Goal: Task Accomplishment & Management: Manage account settings

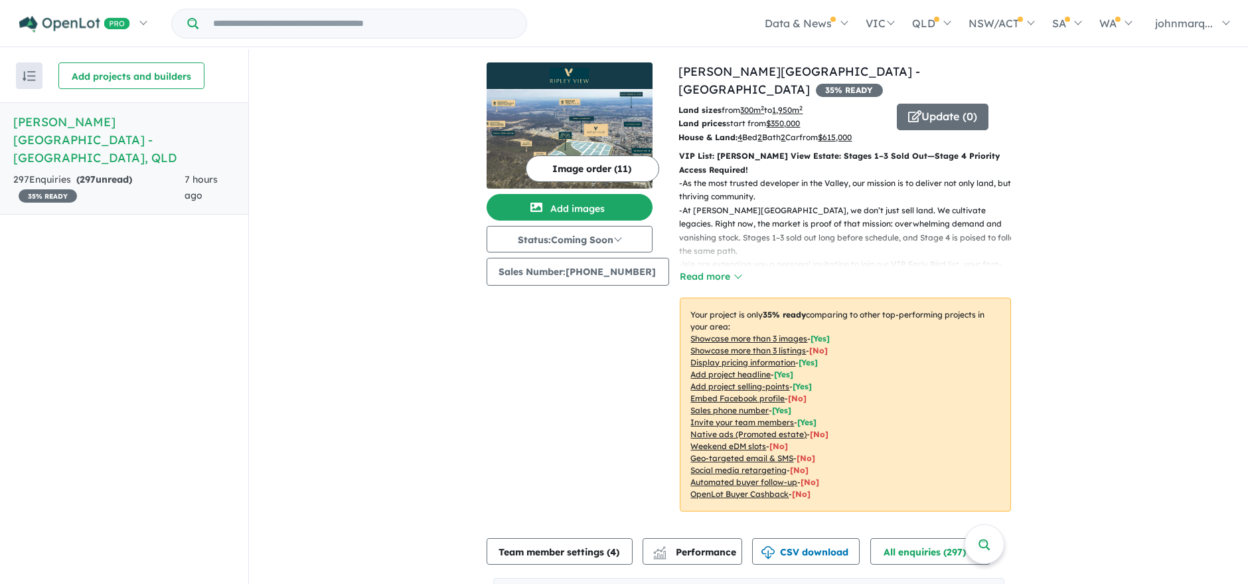
scroll to position [516, 0]
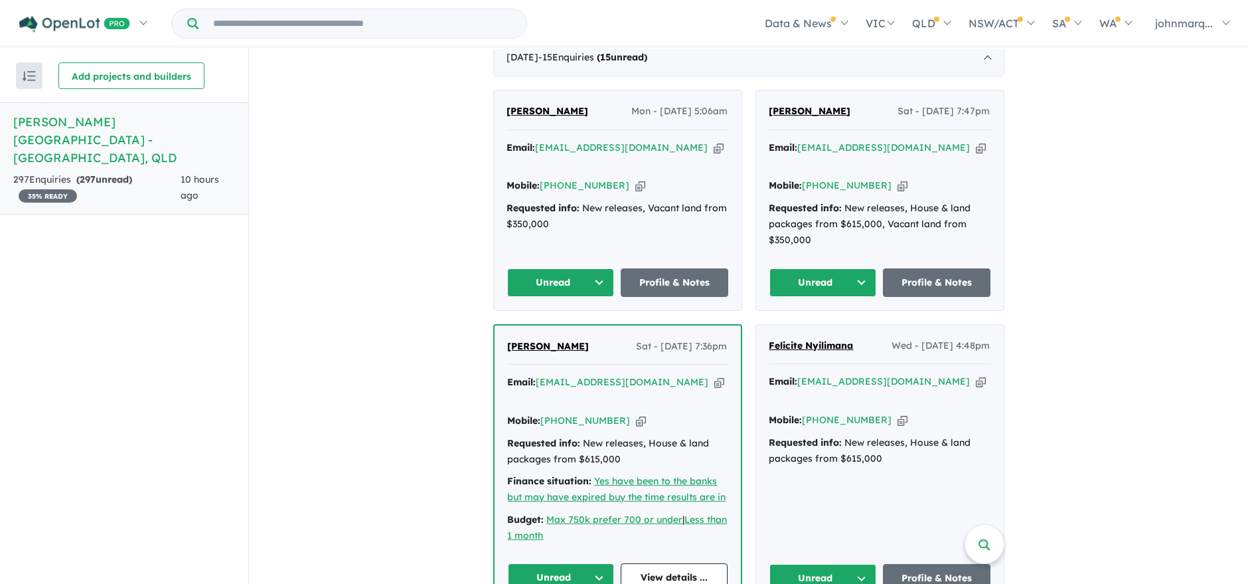
scroll to position [516, 0]
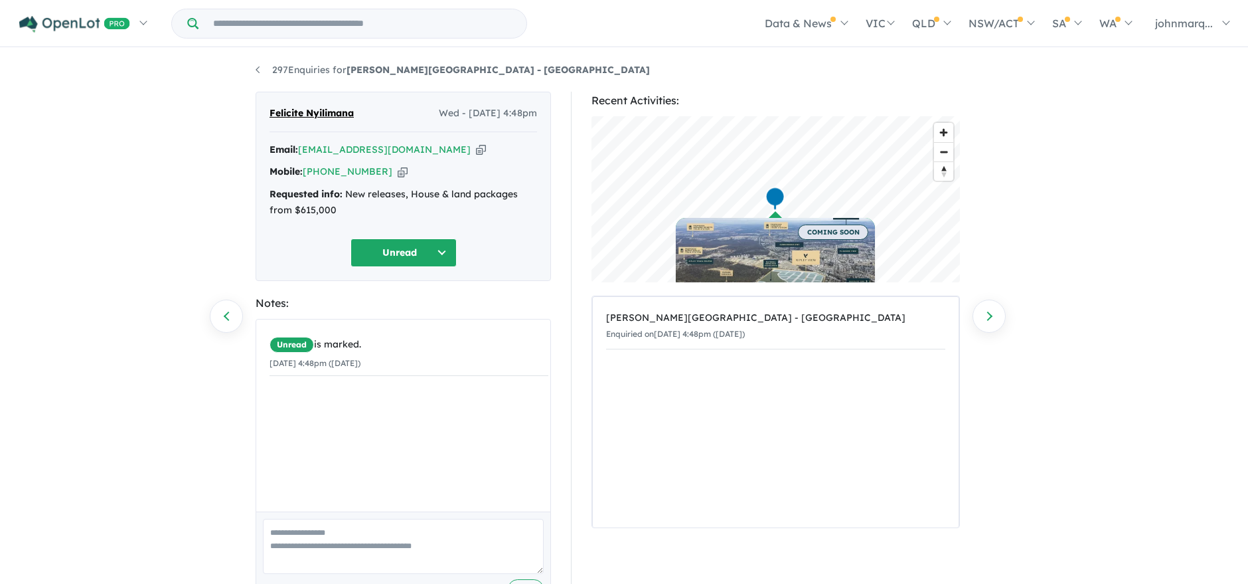
click at [476, 149] on icon "button" at bounding box center [481, 150] width 10 height 14
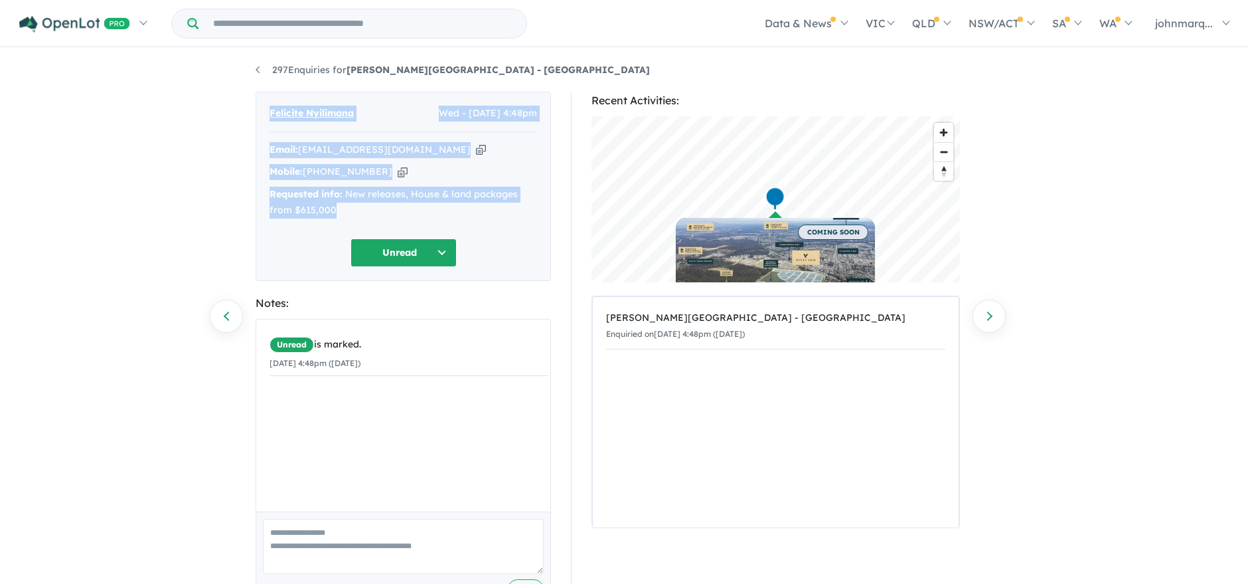
drag, startPoint x: 264, startPoint y: 110, endPoint x: 353, endPoint y: 204, distance: 129.6
click at [353, 204] on div "Felicite Nyilimana Wed - 17/09/2025, 4:48pm Email: fellyndera2000@yahoo.co.au C…" at bounding box center [403, 186] width 295 height 189
copy div "Felicite Nyilimana Wed - 17/09/2025, 4:48pm Email: fellyndera2000@yahoo.co.au C…"
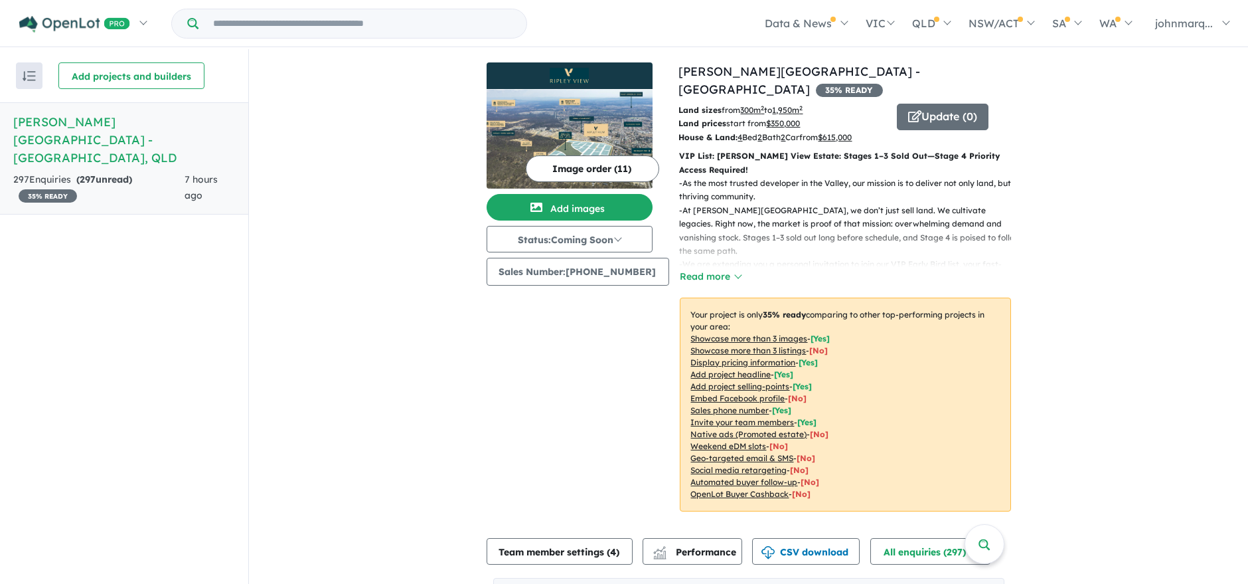
scroll to position [516, 0]
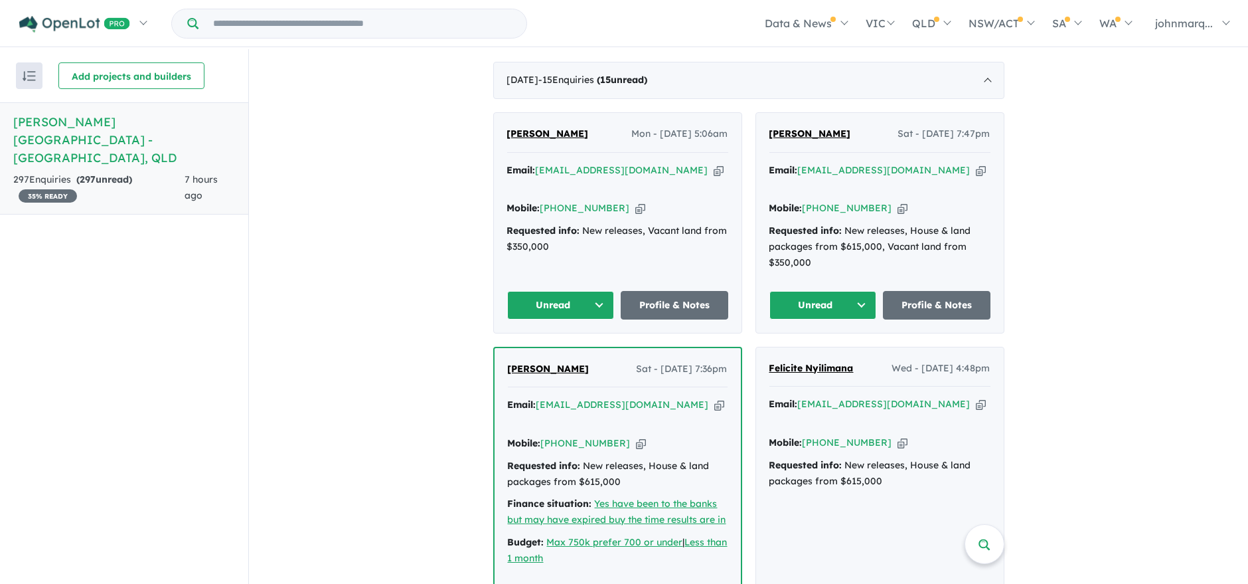
click at [976, 397] on icon "button" at bounding box center [981, 404] width 10 height 14
